Goal: Information Seeking & Learning: Check status

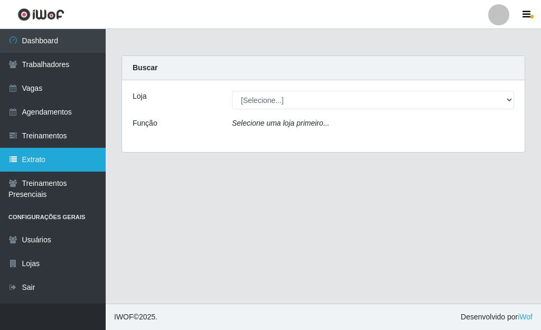
click at [30, 165] on link "Extrato" at bounding box center [53, 160] width 106 height 24
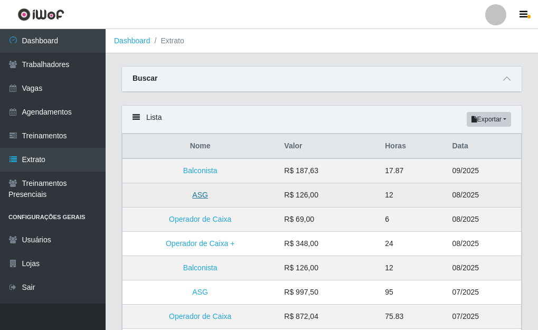
click at [201, 196] on link "ASG" at bounding box center [200, 195] width 16 height 8
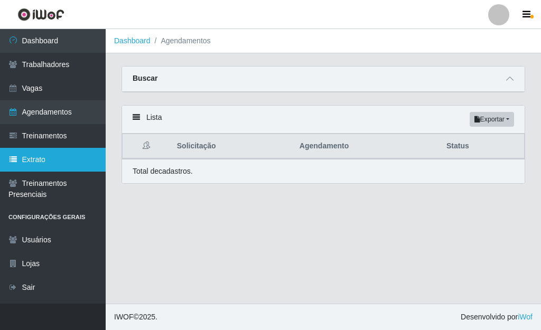
click at [50, 158] on link "Extrato" at bounding box center [53, 160] width 106 height 24
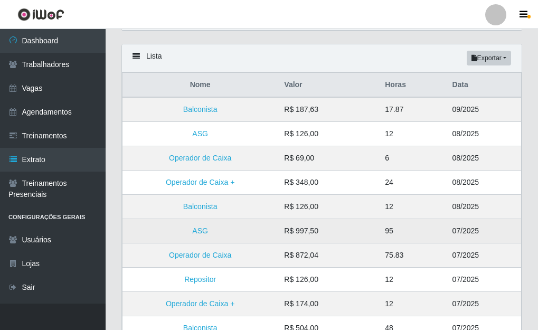
scroll to position [53, 0]
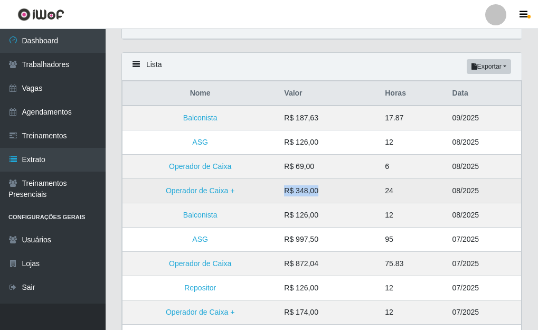
drag, startPoint x: 284, startPoint y: 190, endPoint x: 358, endPoint y: 190, distance: 73.9
click at [358, 190] on td "R$ 348,00" at bounding box center [328, 191] width 101 height 24
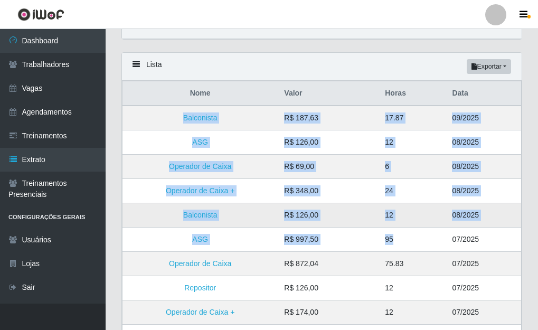
drag, startPoint x: 208, startPoint y: 117, endPoint x: 422, endPoint y: 214, distance: 235.2
click at [420, 228] on tbody "Balconista R$ 187,63 17.87 09/2025 ASG R$ 126,00 12 08/2025 Operador de Caixa R…" at bounding box center [322, 288] width 399 height 365
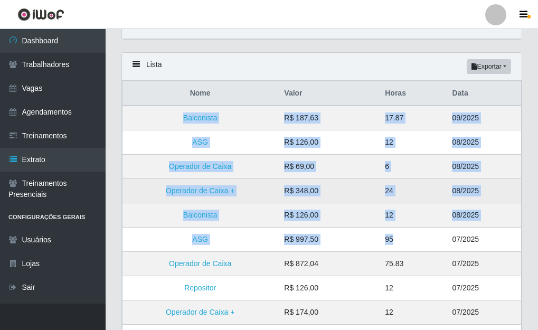
click at [427, 182] on td "24" at bounding box center [412, 191] width 67 height 24
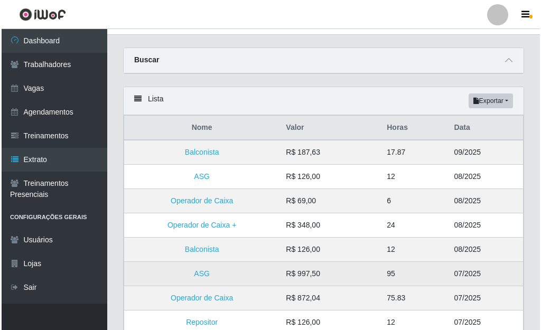
scroll to position [0, 0]
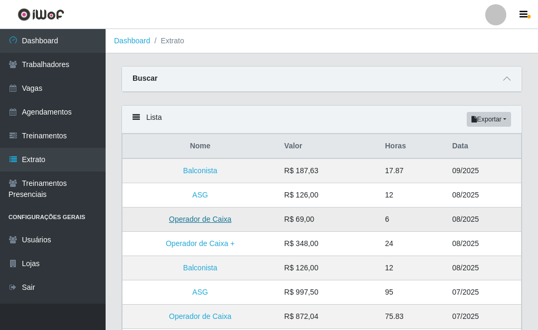
click at [194, 220] on link "Operador de Caixa" at bounding box center [200, 219] width 62 height 8
